Goal: Navigation & Orientation: Go to known website

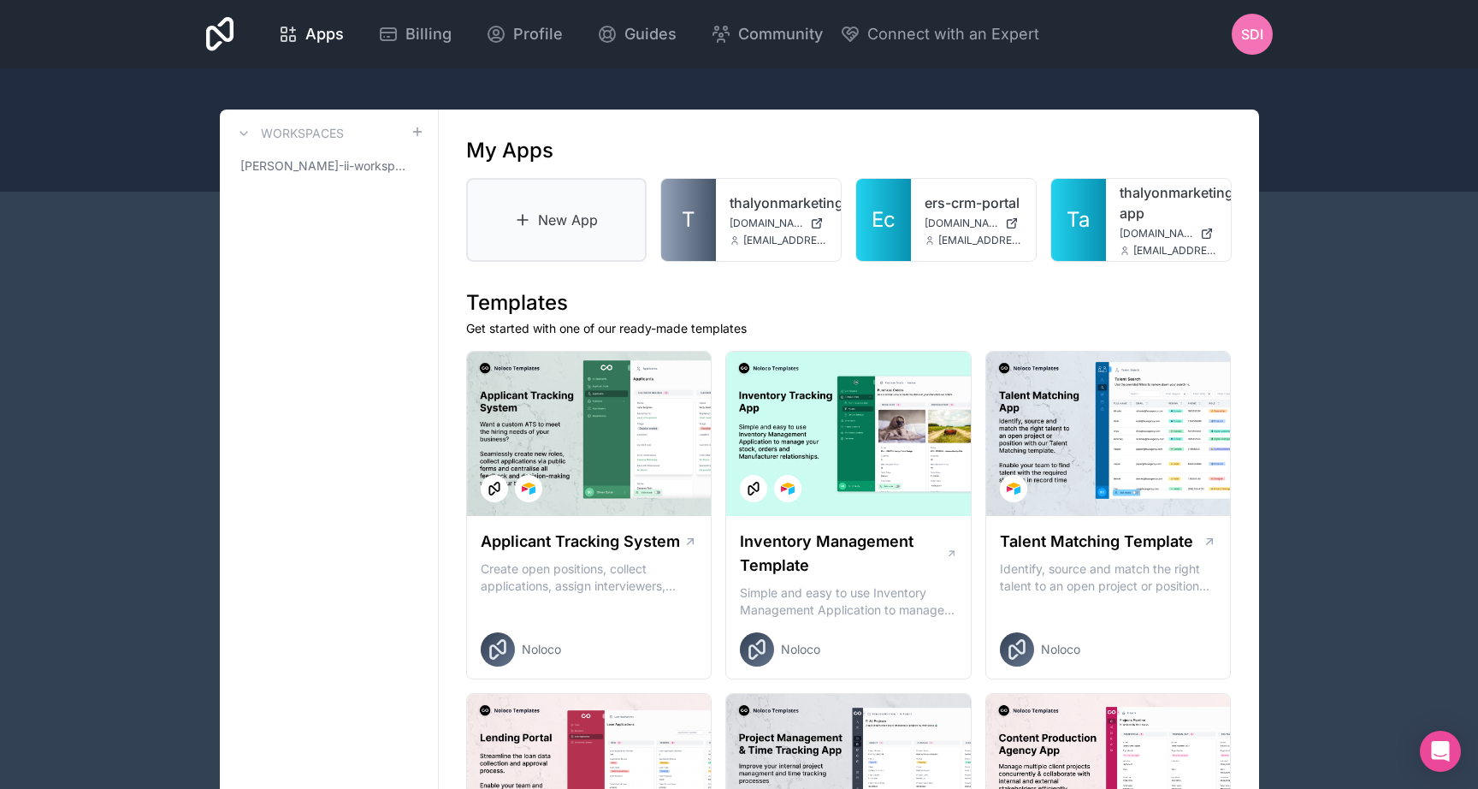
click at [520, 222] on icon at bounding box center [522, 219] width 17 height 17
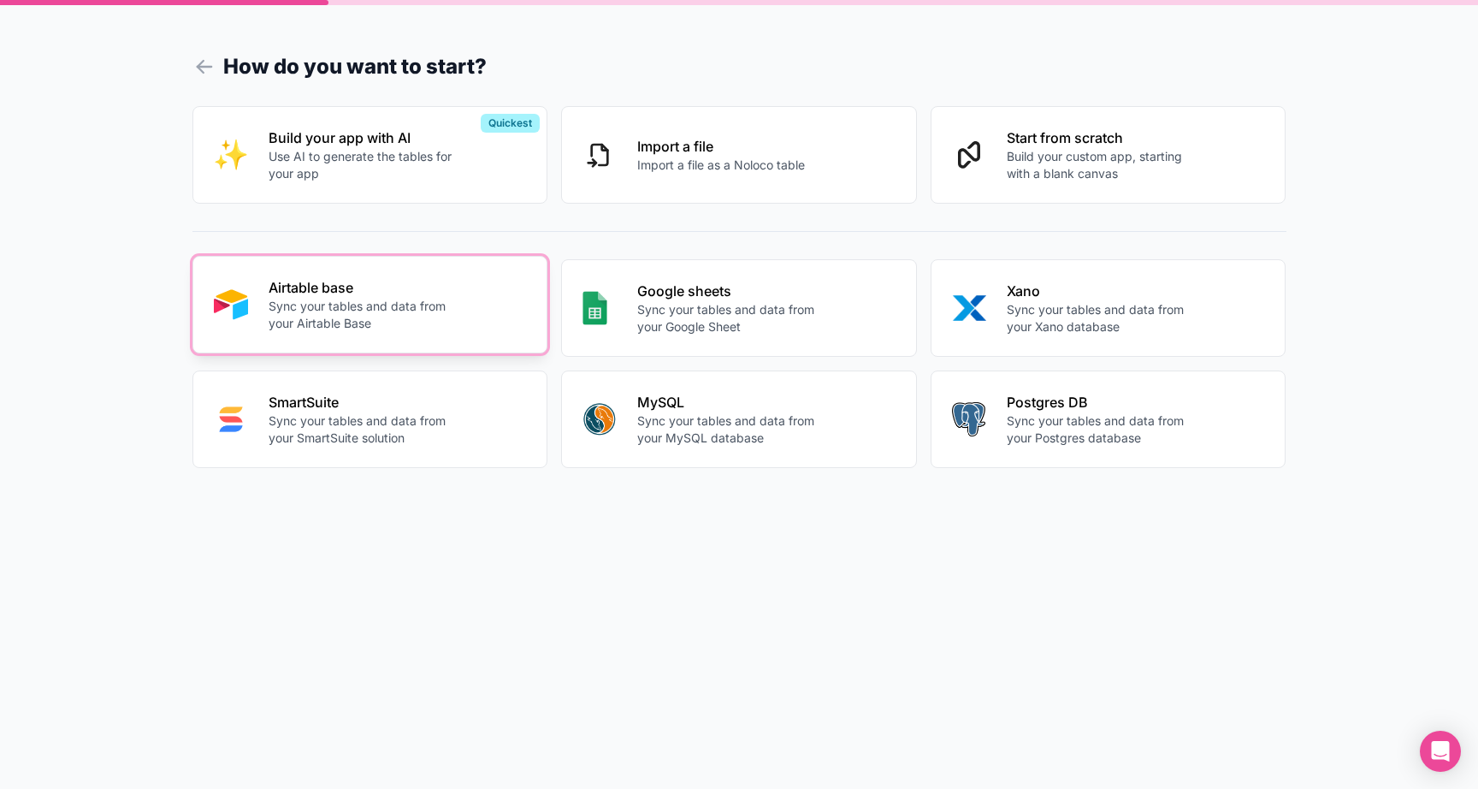
click at [423, 311] on p "Sync your tables and data from your Airtable Base" at bounding box center [364, 315] width 190 height 34
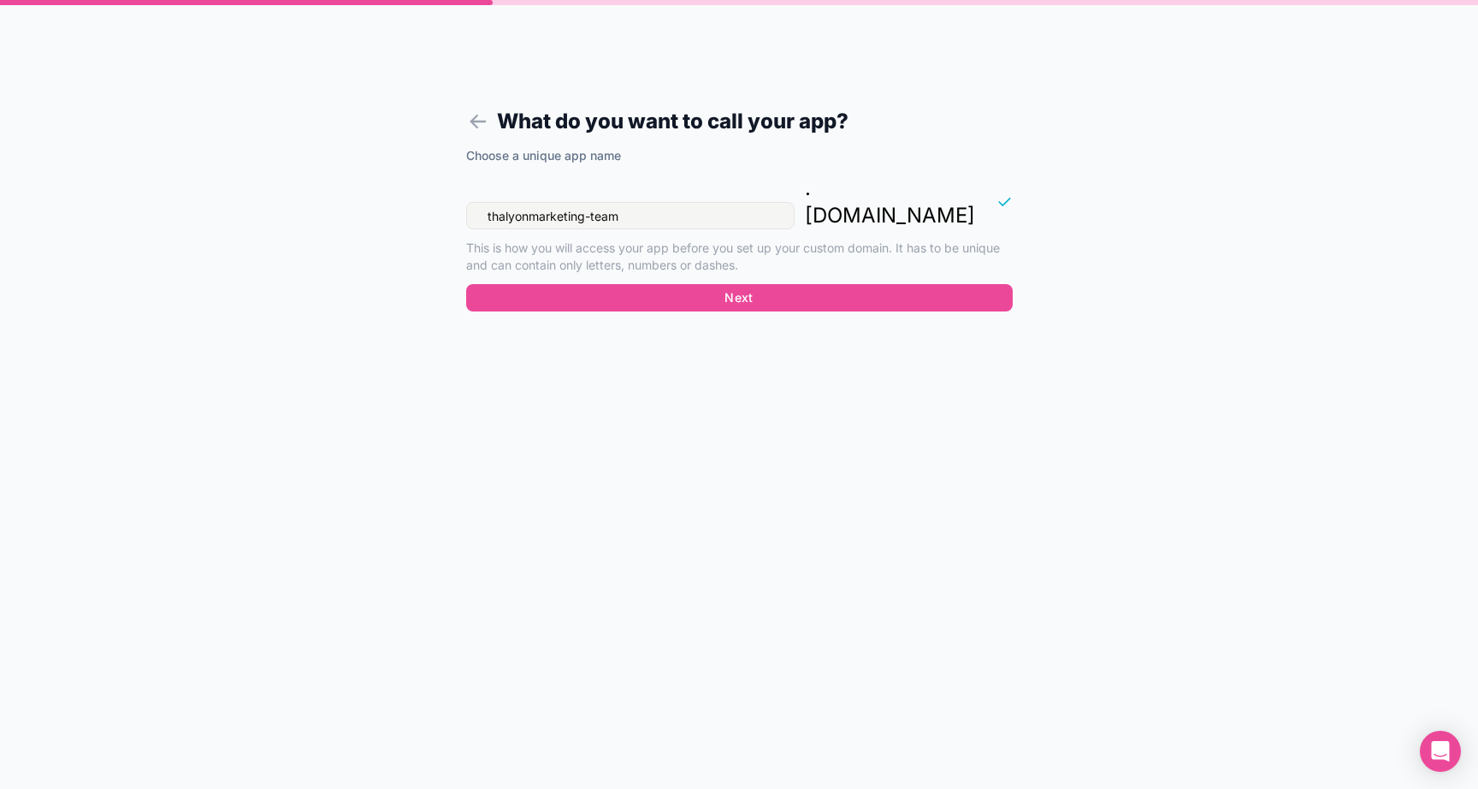
click at [642, 202] on input "thalyonmarketing-team" at bounding box center [630, 215] width 329 height 27
click at [477, 120] on icon at bounding box center [478, 122] width 24 height 24
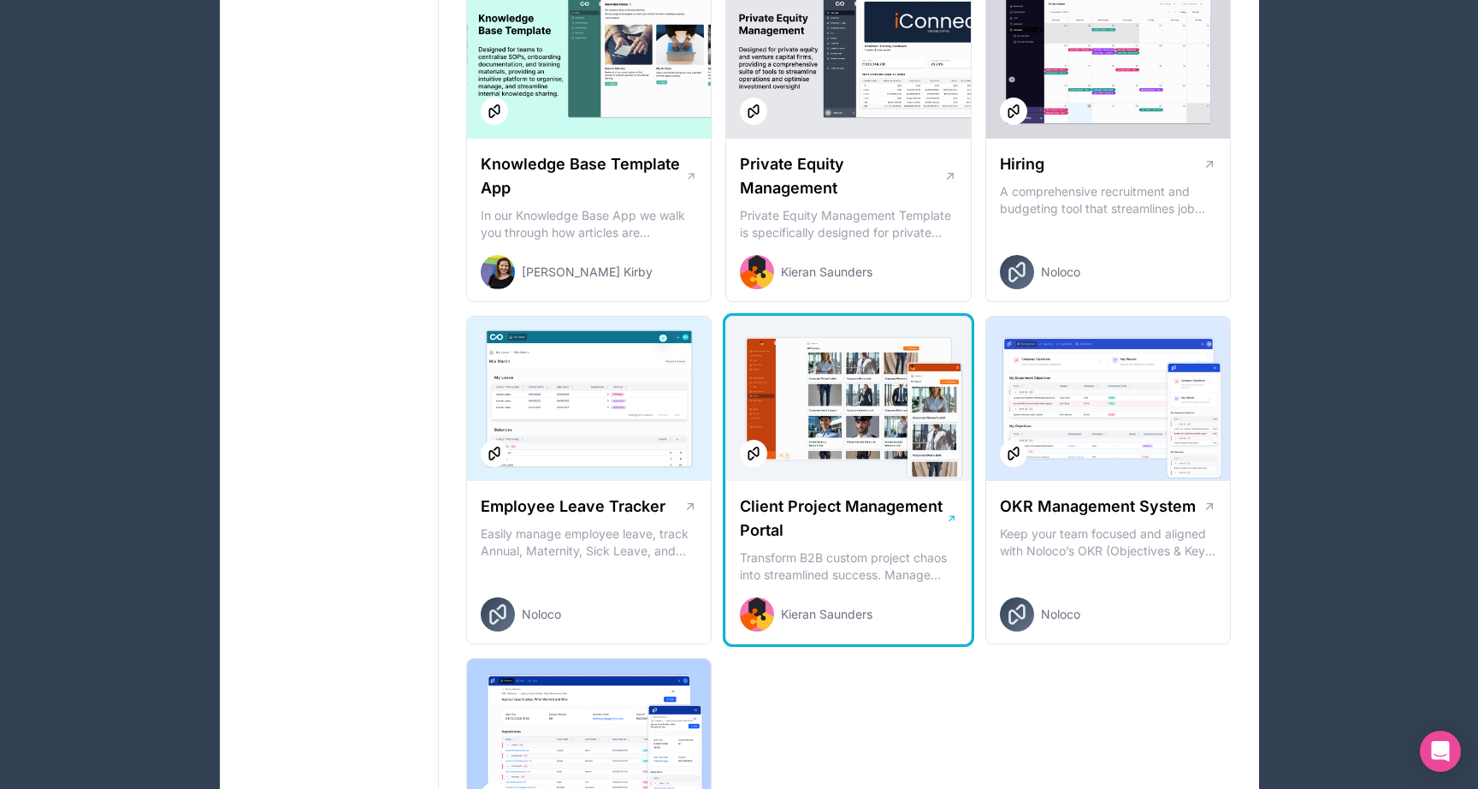
scroll to position [2087, 0]
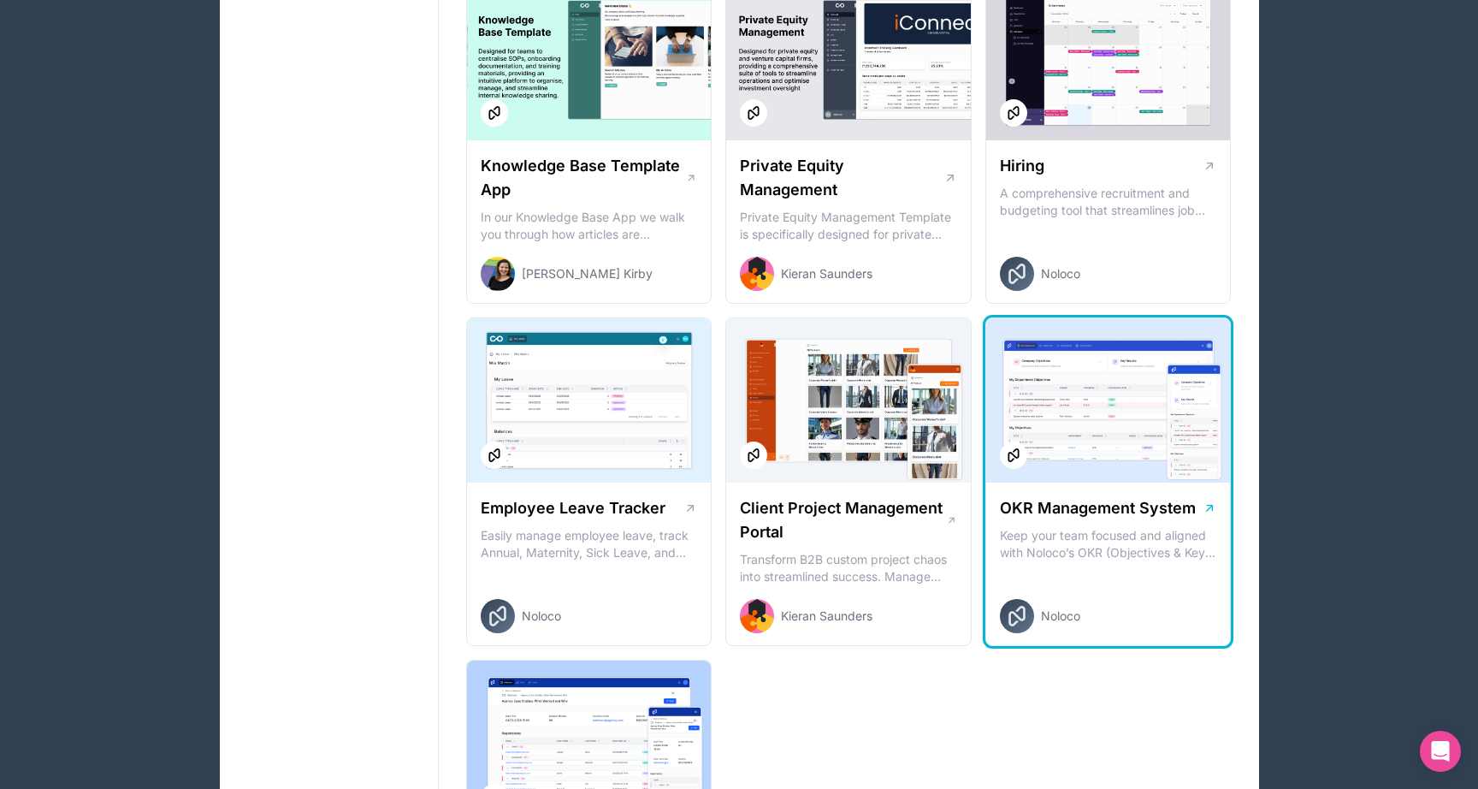
click at [1096, 433] on div at bounding box center [1108, 400] width 245 height 164
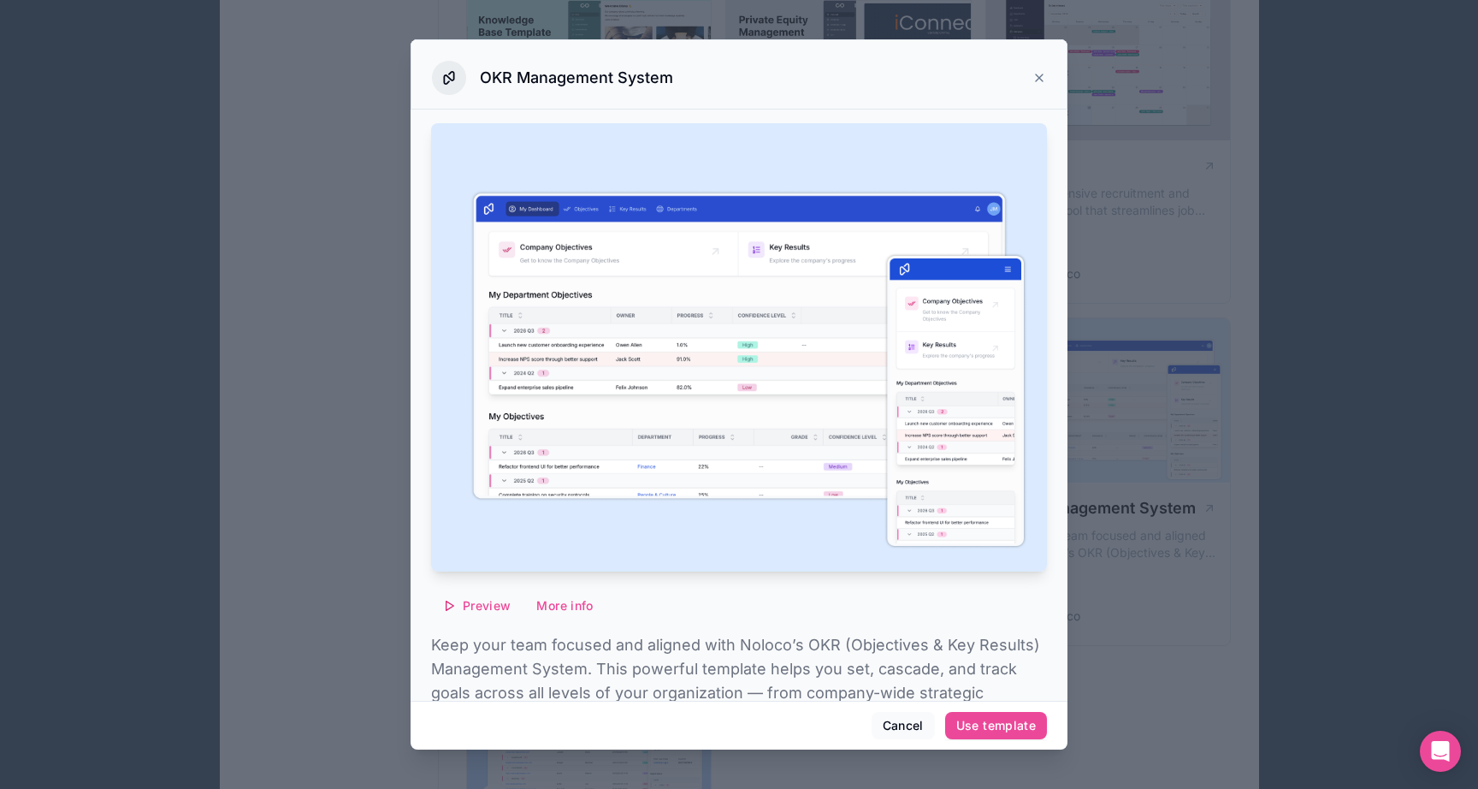
click at [1039, 72] on icon at bounding box center [1040, 78] width 14 height 14
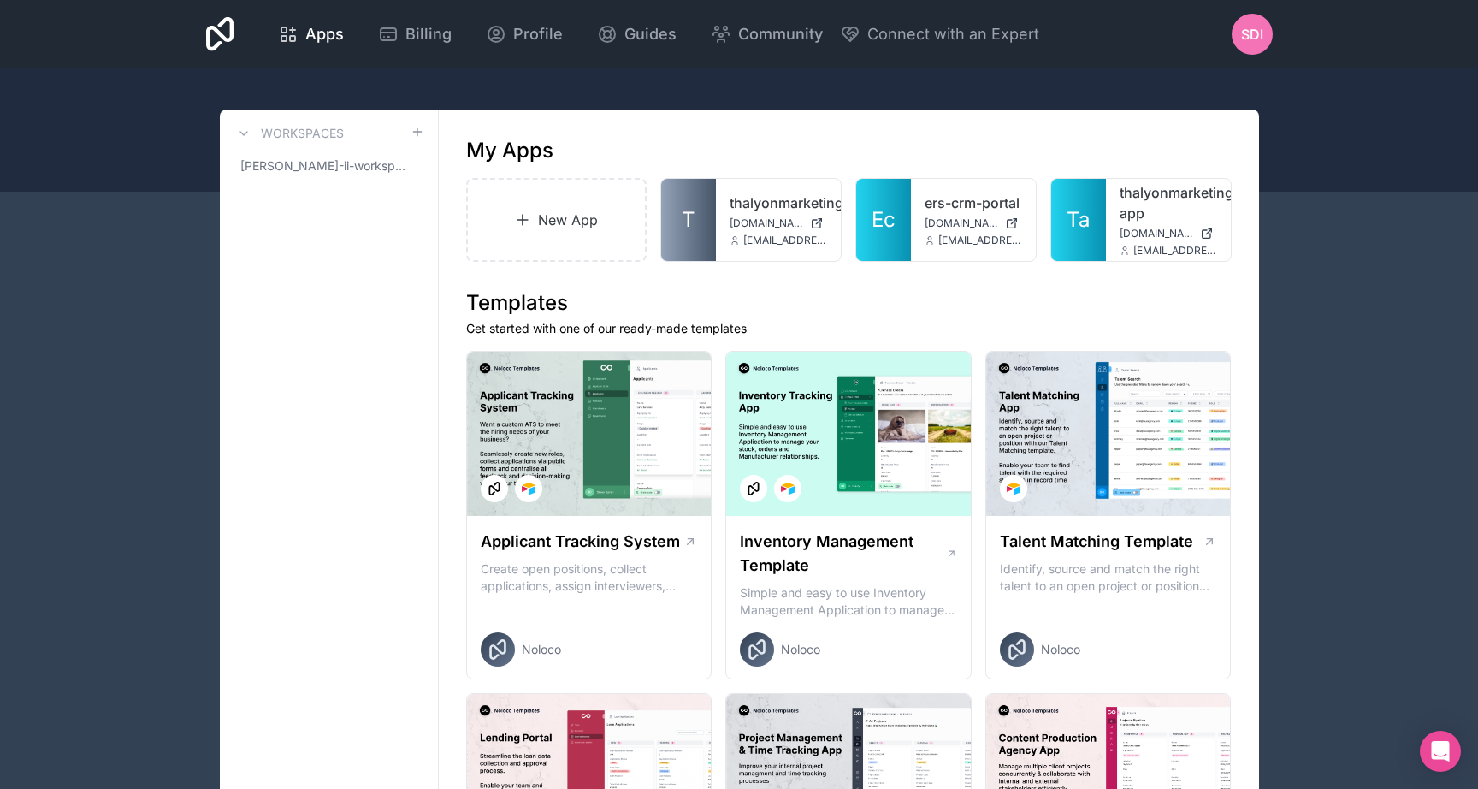
click at [220, 38] on icon at bounding box center [220, 34] width 28 height 34
click at [215, 38] on icon at bounding box center [220, 34] width 28 height 34
click at [695, 222] on span "T" at bounding box center [689, 219] width 14 height 27
